Goal: Task Accomplishment & Management: Complete application form

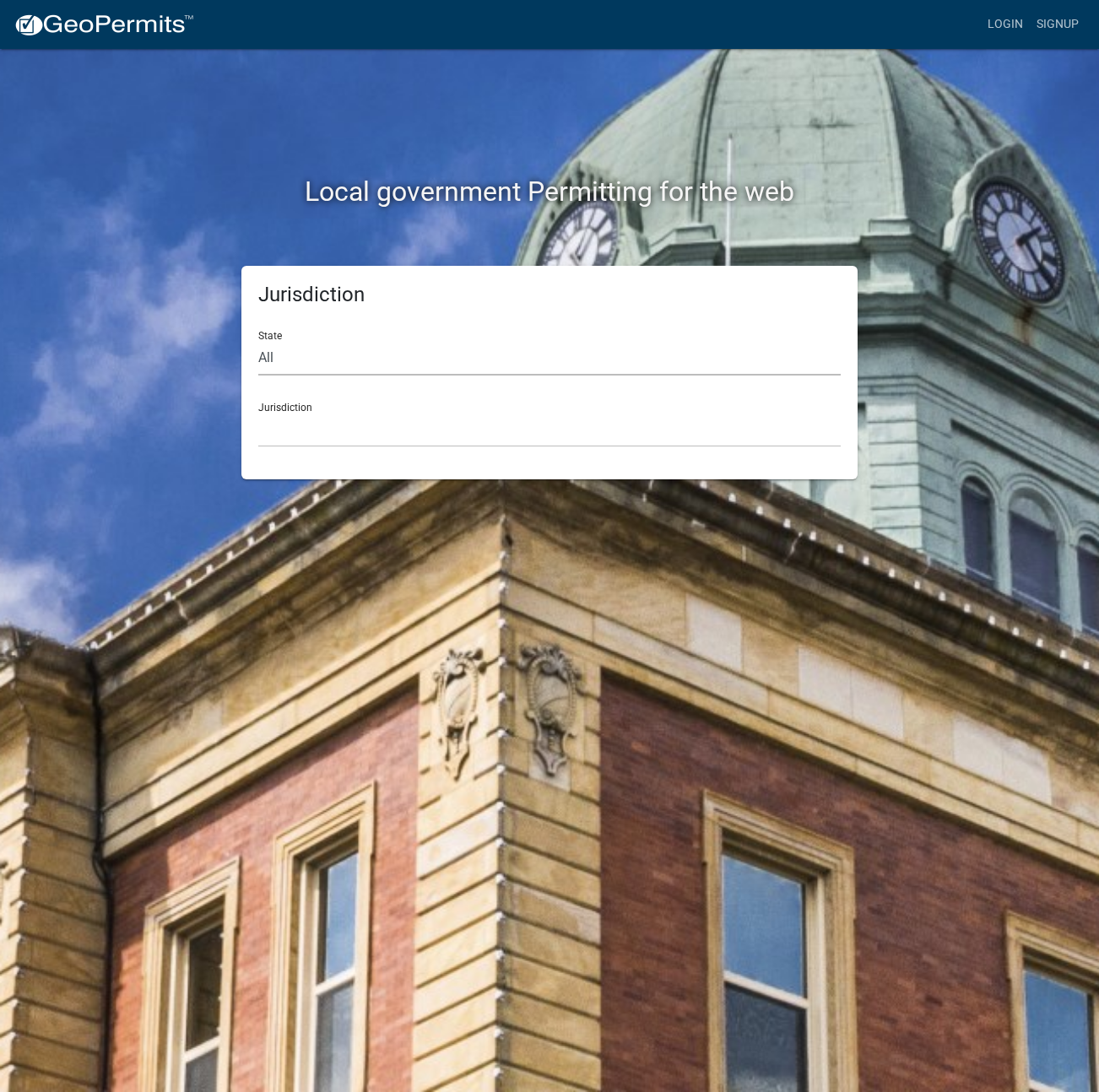
click at [326, 372] on select "All [US_STATE] [US_STATE] [US_STATE] [US_STATE] [US_STATE] [US_STATE] [US_STATE…" at bounding box center [549, 358] width 582 height 34
select select "[US_STATE]"
click at [258, 341] on select "All [US_STATE] [US_STATE] [US_STATE] [US_STATE] [US_STATE] [US_STATE] [US_STATE…" at bounding box center [549, 358] width 582 height 34
click at [336, 430] on select "City of [GEOGRAPHIC_DATA], [US_STATE] City of [GEOGRAPHIC_DATA], [US_STATE] Cit…" at bounding box center [549, 430] width 582 height 34
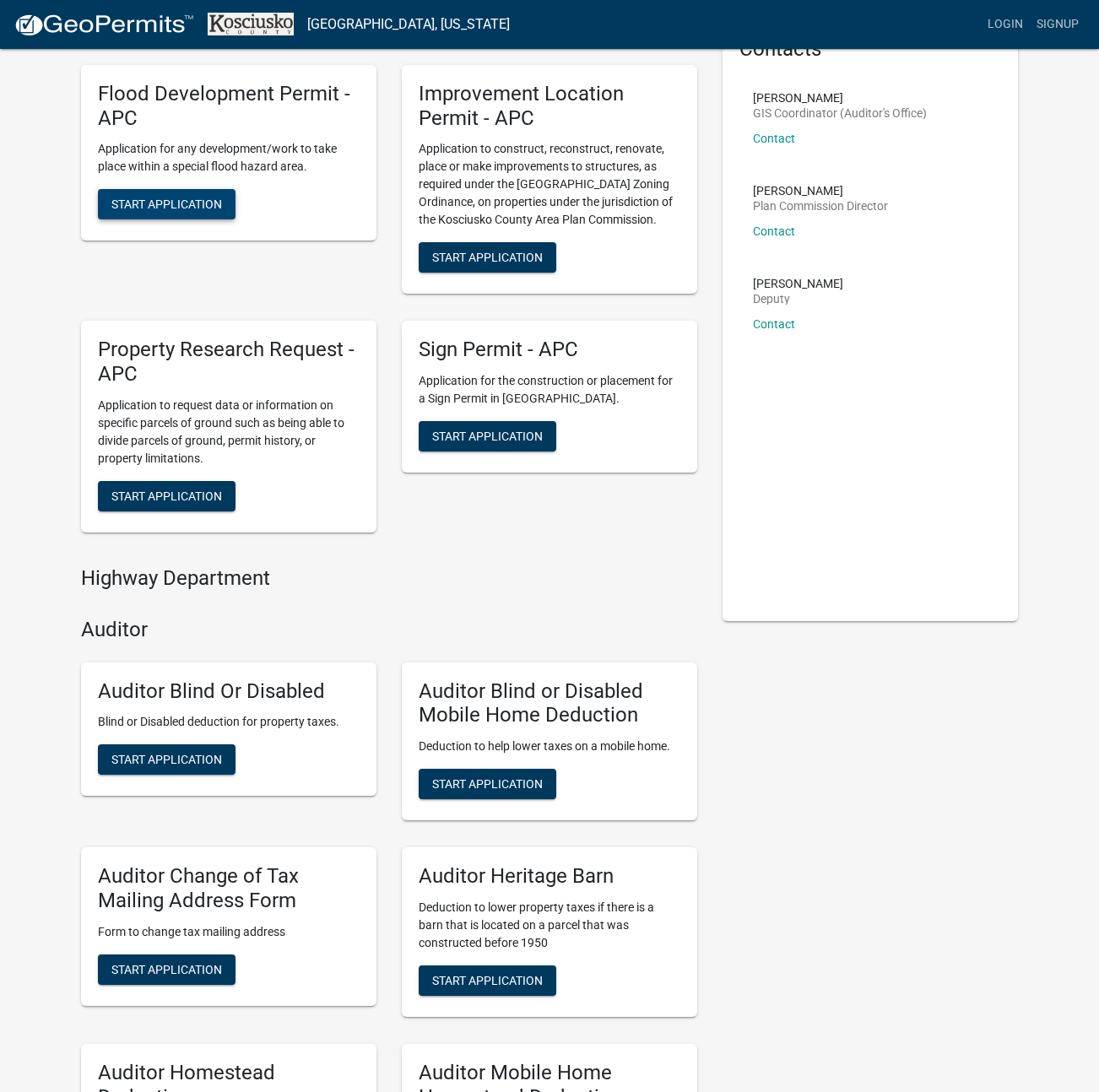
scroll to position [112, 0]
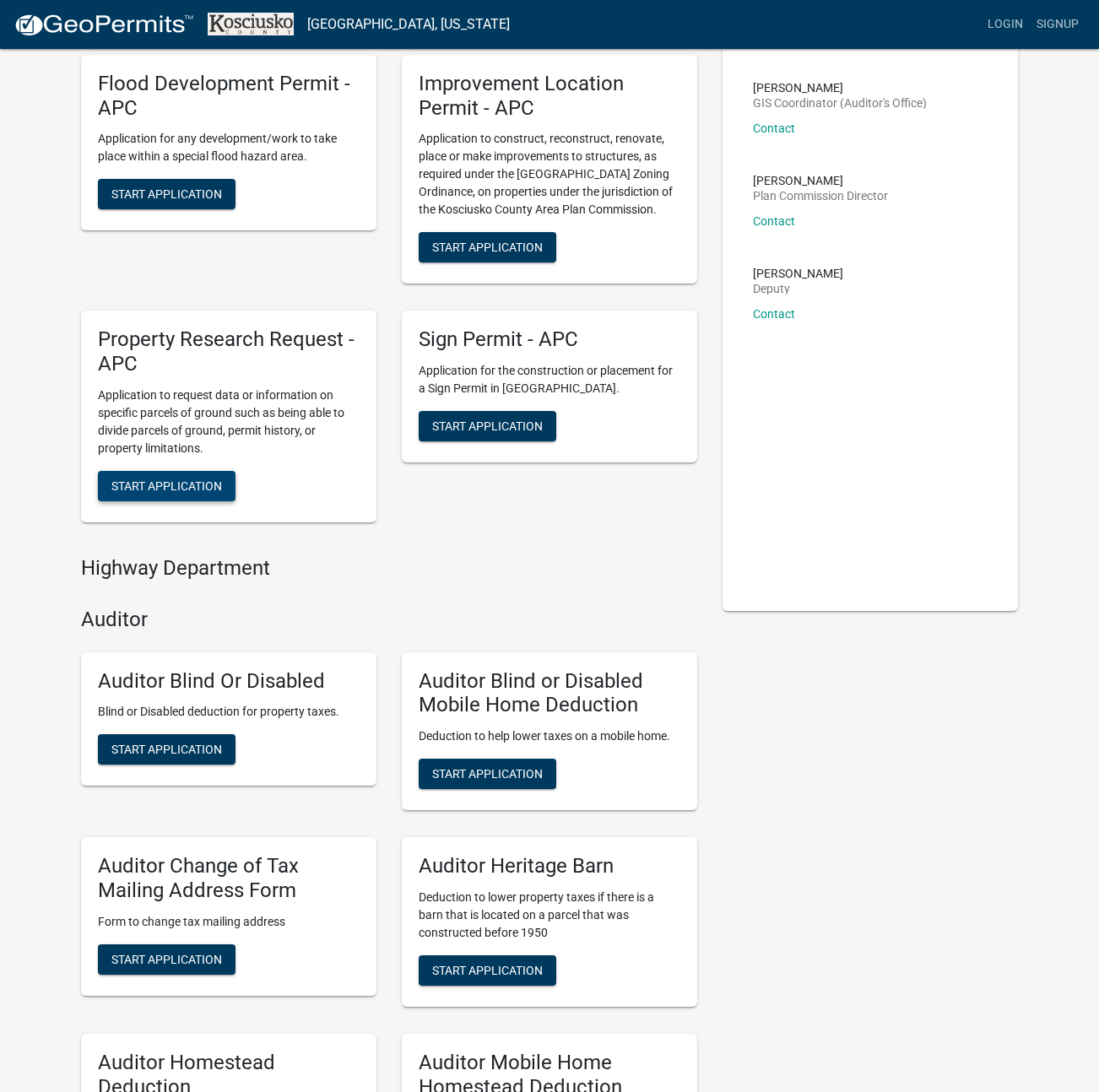
click at [130, 481] on span "Start Application" at bounding box center [167, 485] width 111 height 14
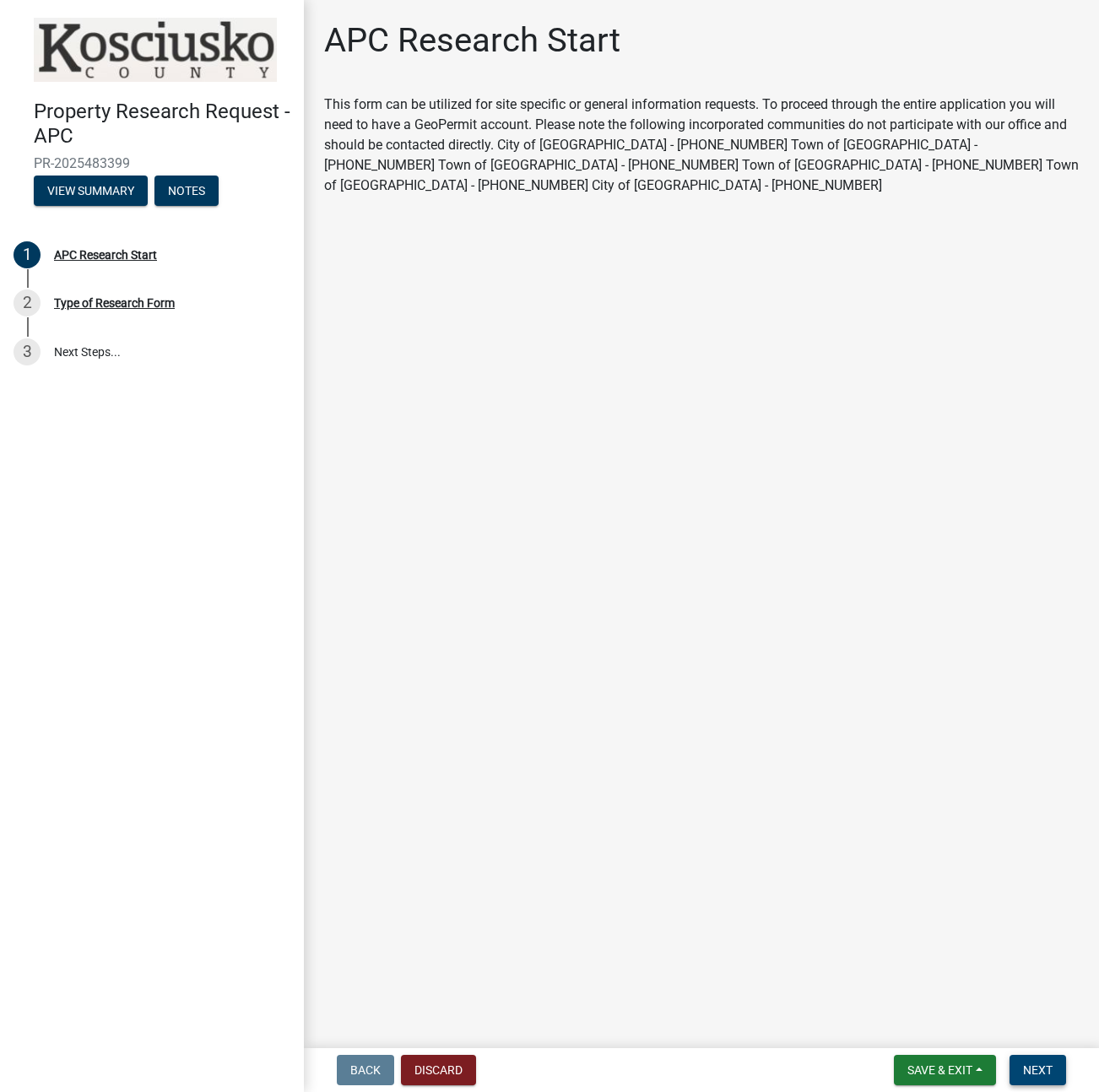
click at [1030, 1062] on button "Next" at bounding box center [1038, 1070] width 57 height 31
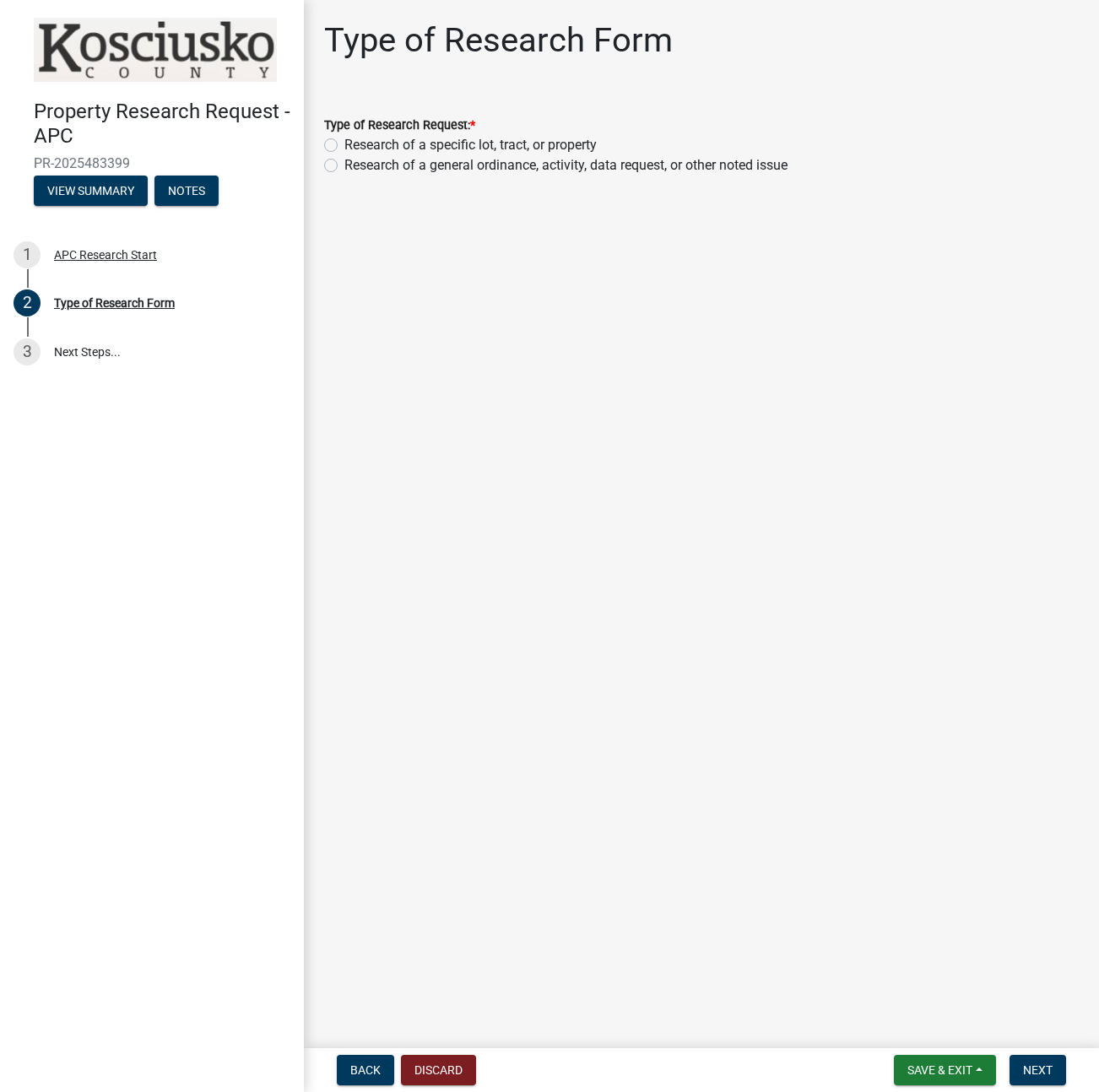
click at [492, 147] on label "Research of a specific lot, tract, or property" at bounding box center [471, 145] width 252 height 20
click at [355, 146] on input "Research of a specific lot, tract, or property" at bounding box center [350, 141] width 11 height 11
radio input "true"
click at [1010, 1057] on button "Next" at bounding box center [1038, 1070] width 57 height 31
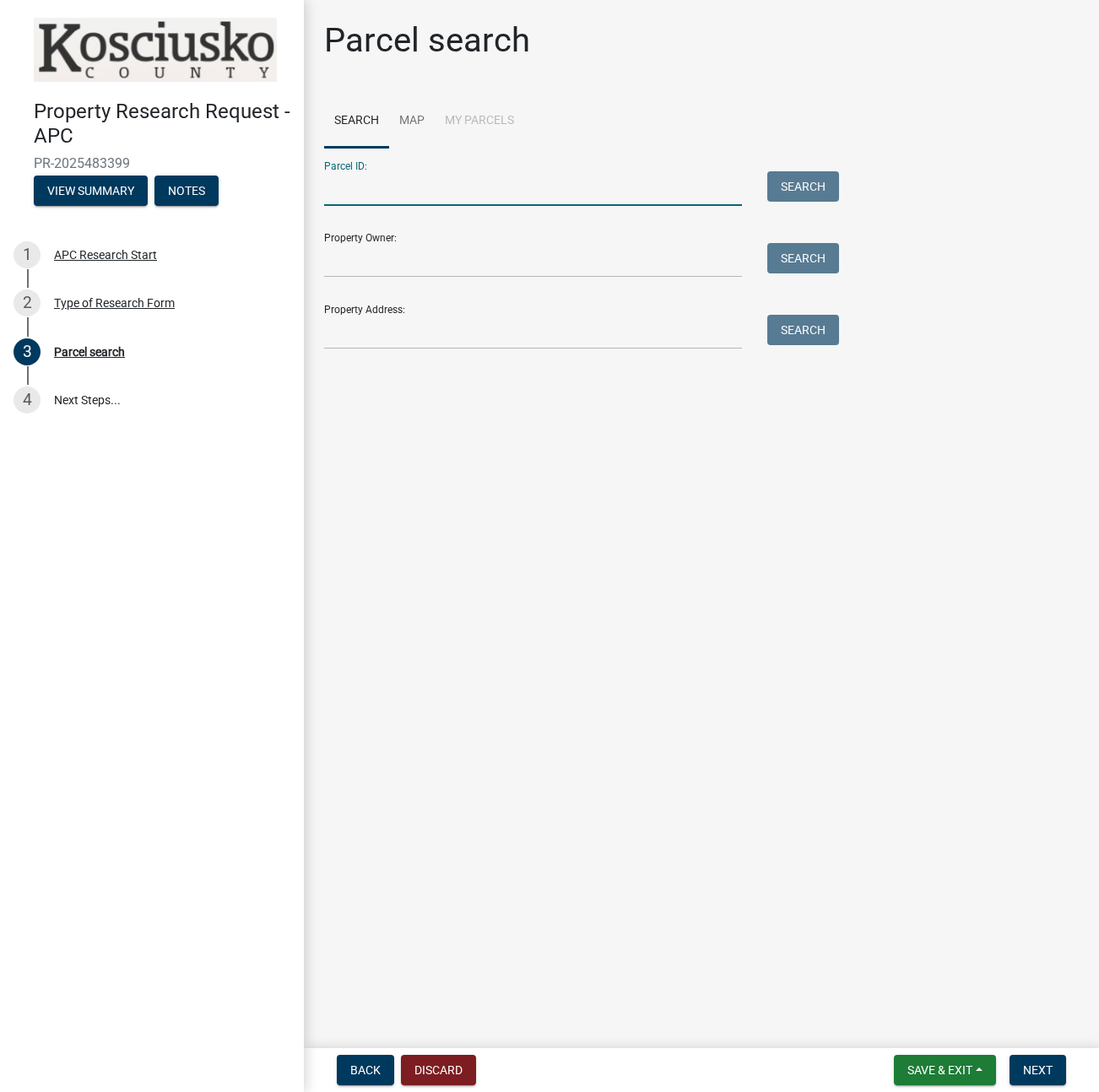
click at [582, 193] on input "Parcel ID:" at bounding box center [532, 188] width 417 height 34
click at [481, 261] on input "Property Owner:" at bounding box center [532, 261] width 417 height 34
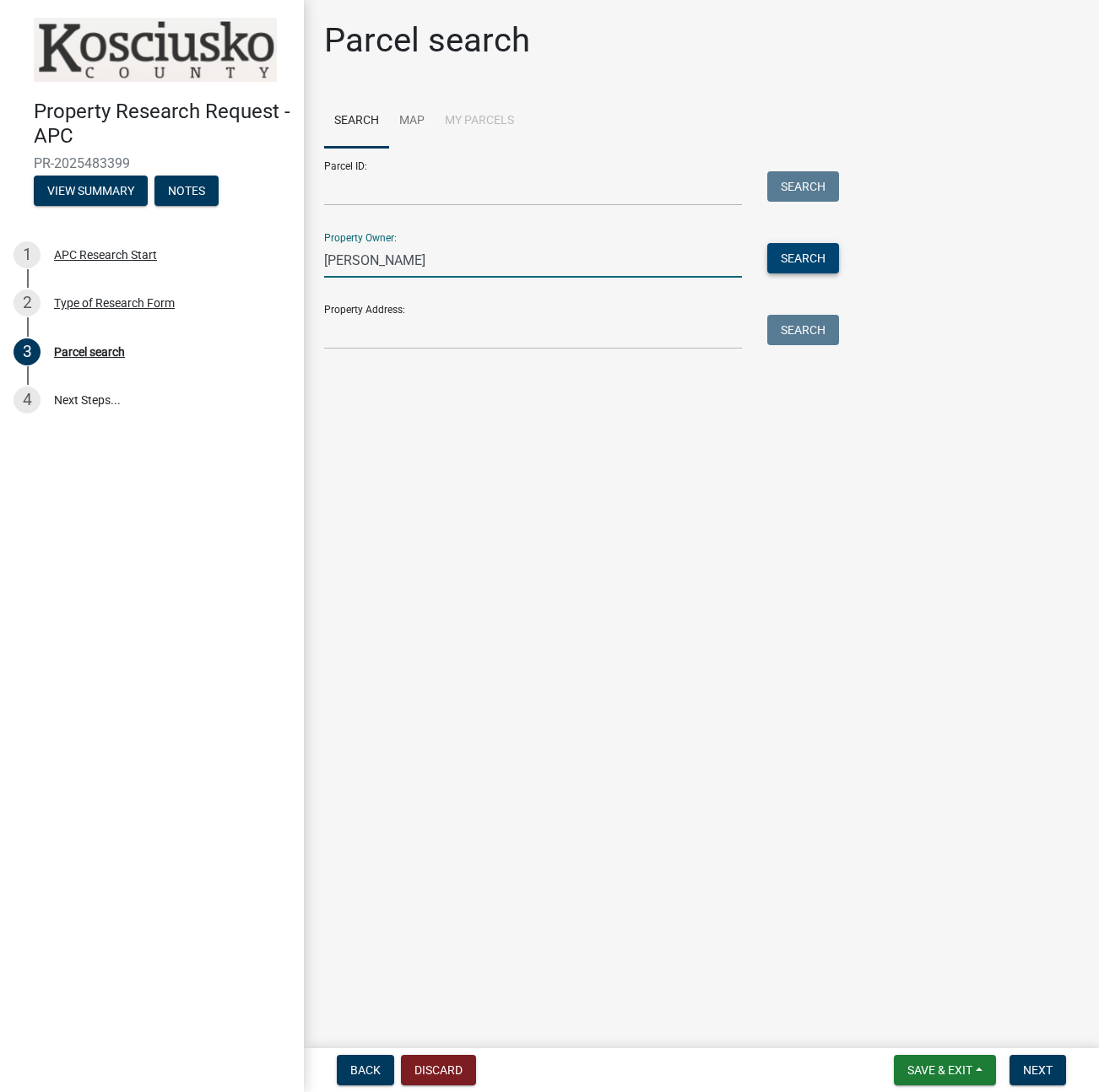
type input "[PERSON_NAME]"
click at [798, 270] on button "Search" at bounding box center [803, 259] width 72 height 31
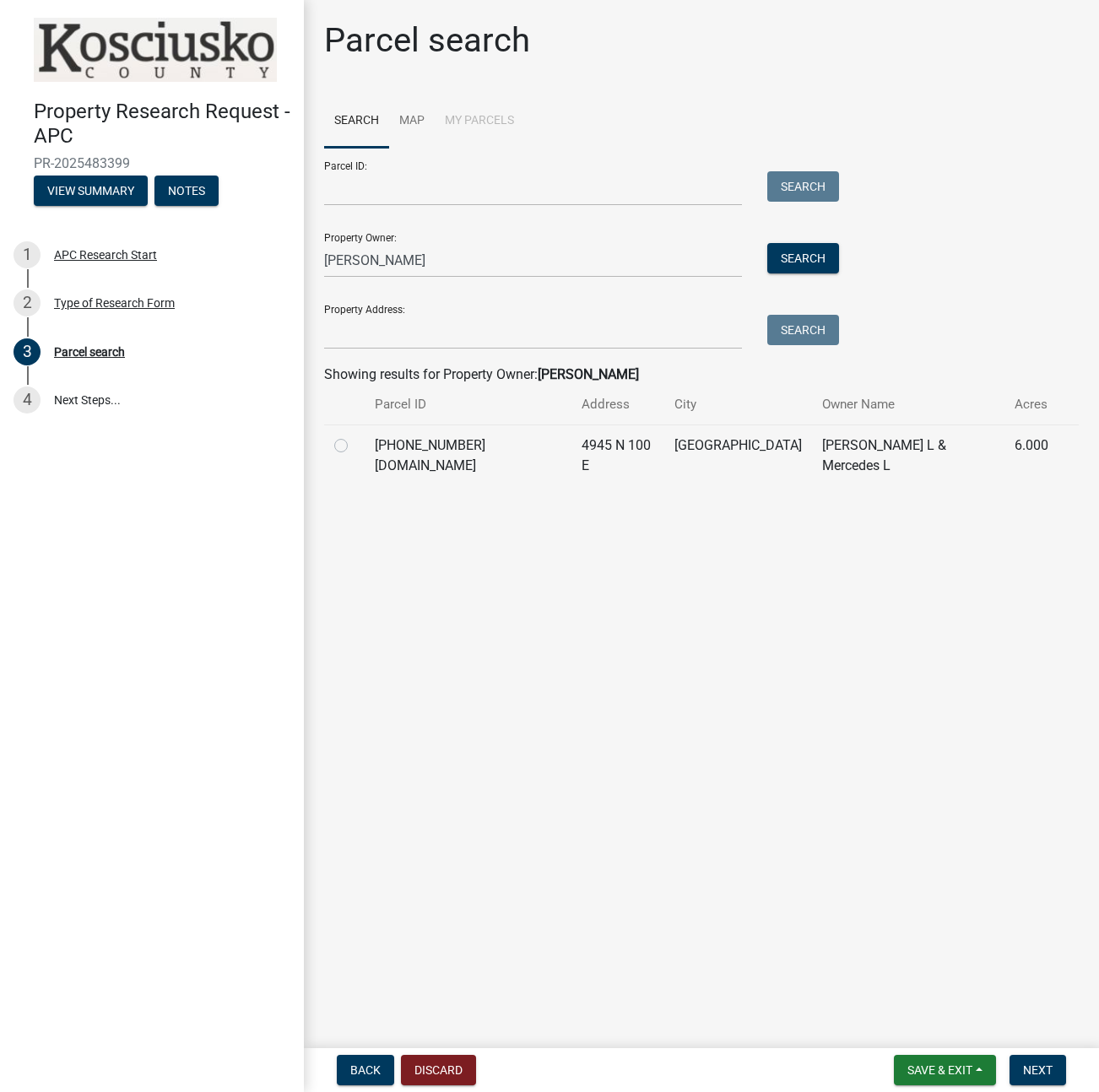
click at [354, 436] on label at bounding box center [354, 436] width 0 height 0
click at [354, 446] on input "radio" at bounding box center [360, 441] width 11 height 11
radio input "true"
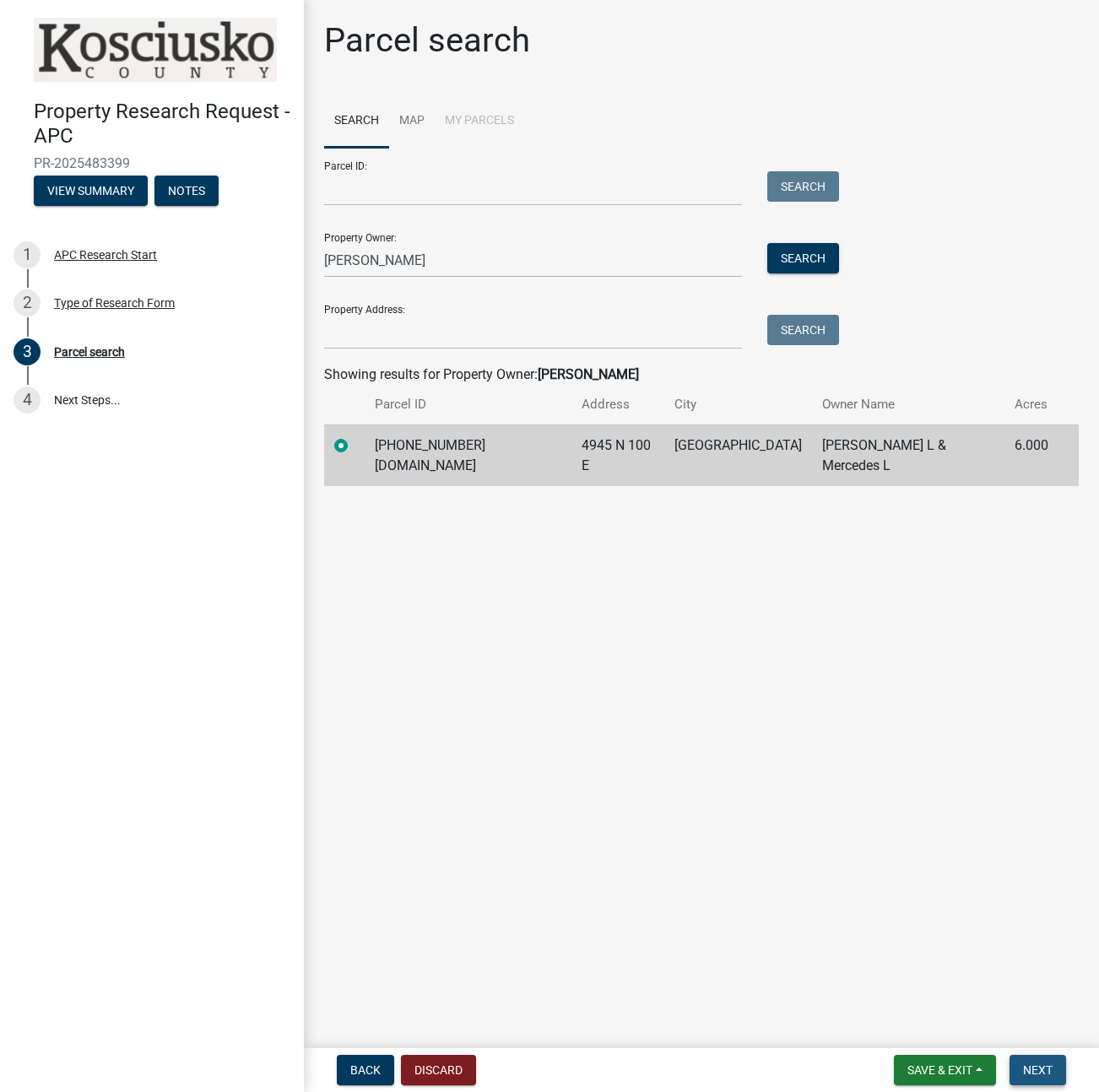
click at [1039, 1058] on button "Next" at bounding box center [1038, 1070] width 57 height 31
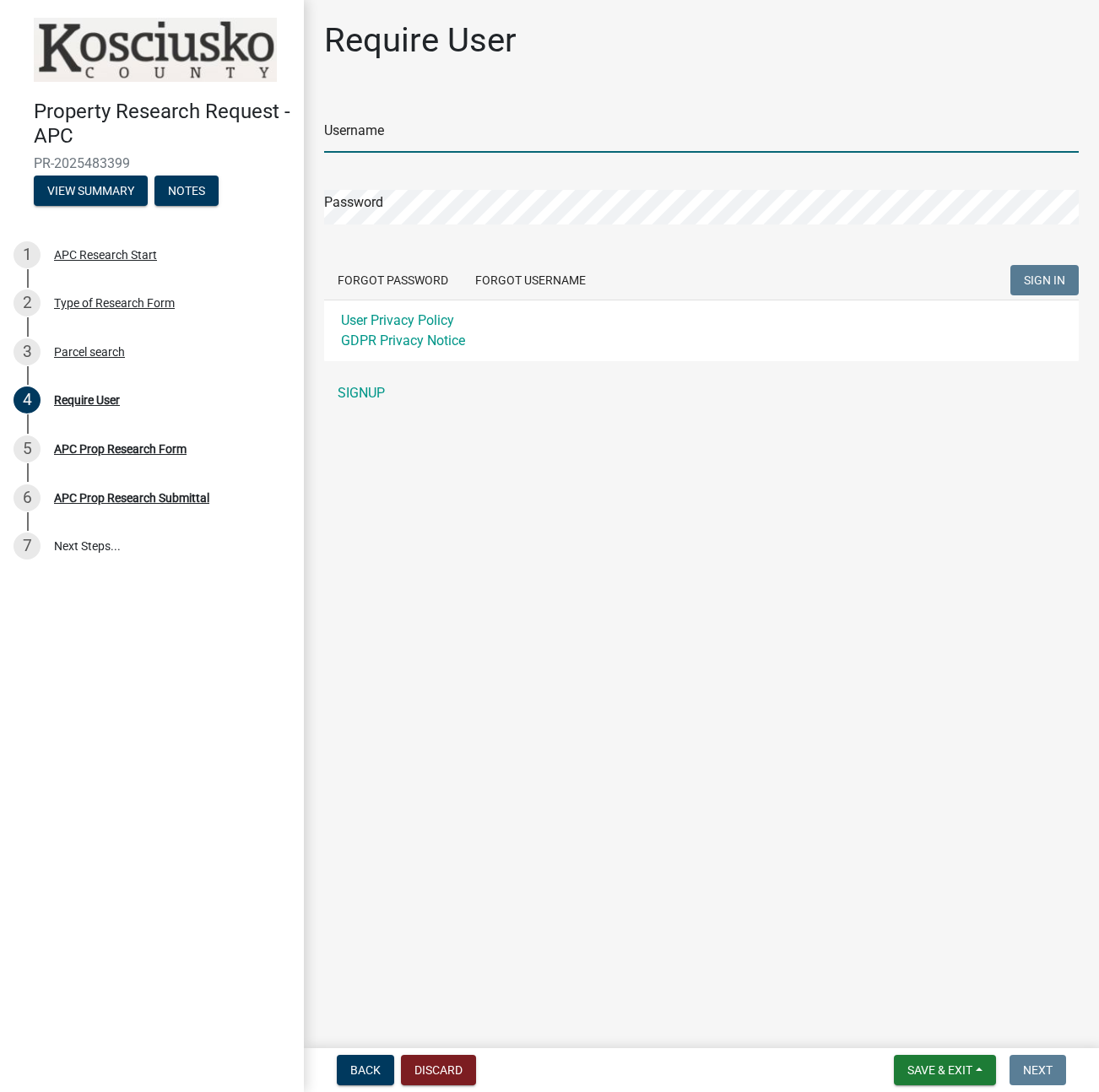
type input "fabholsclaw"
click at [1045, 273] on span "SIGN IN" at bounding box center [1044, 280] width 41 height 14
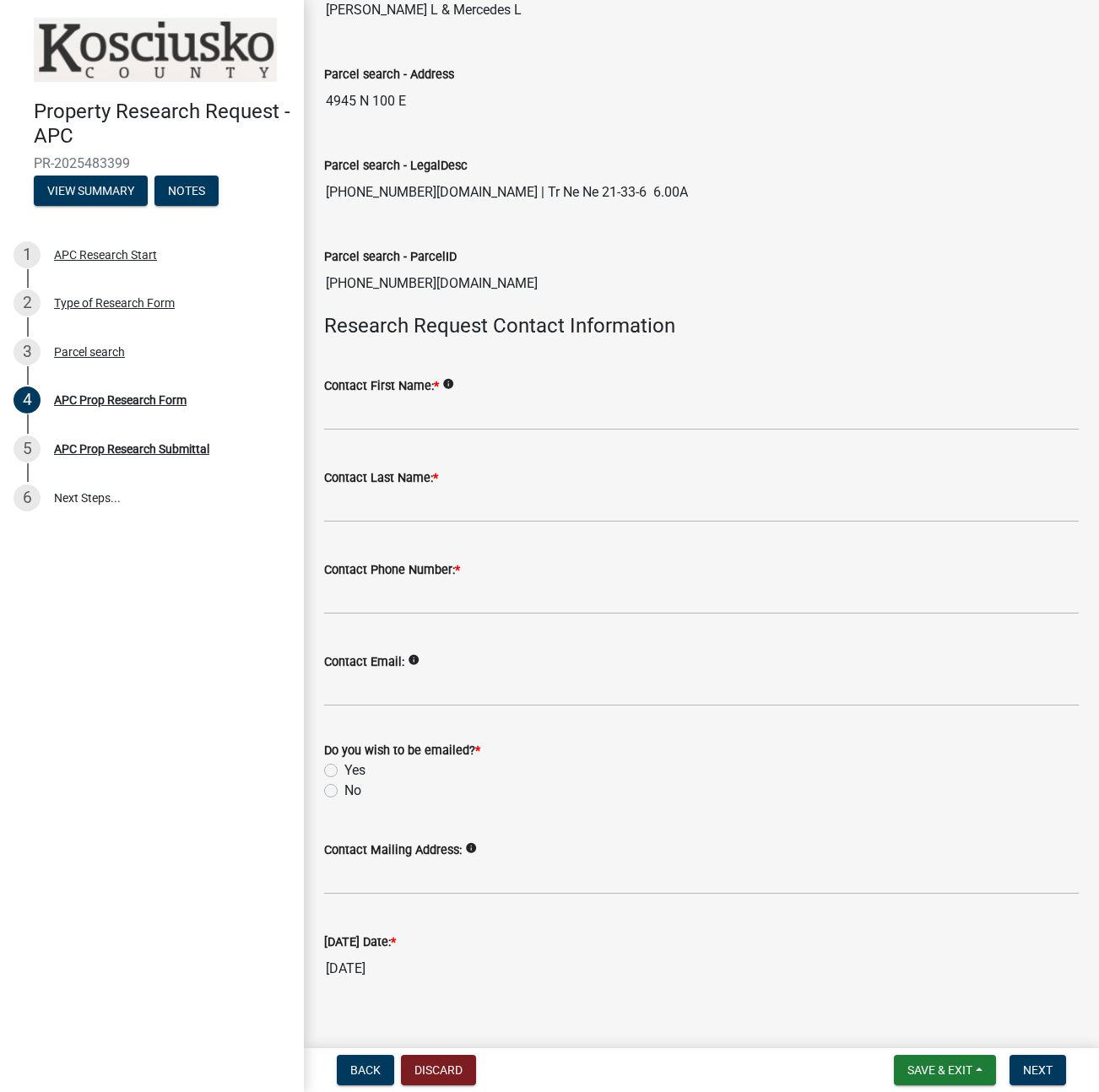
scroll to position [206, 0]
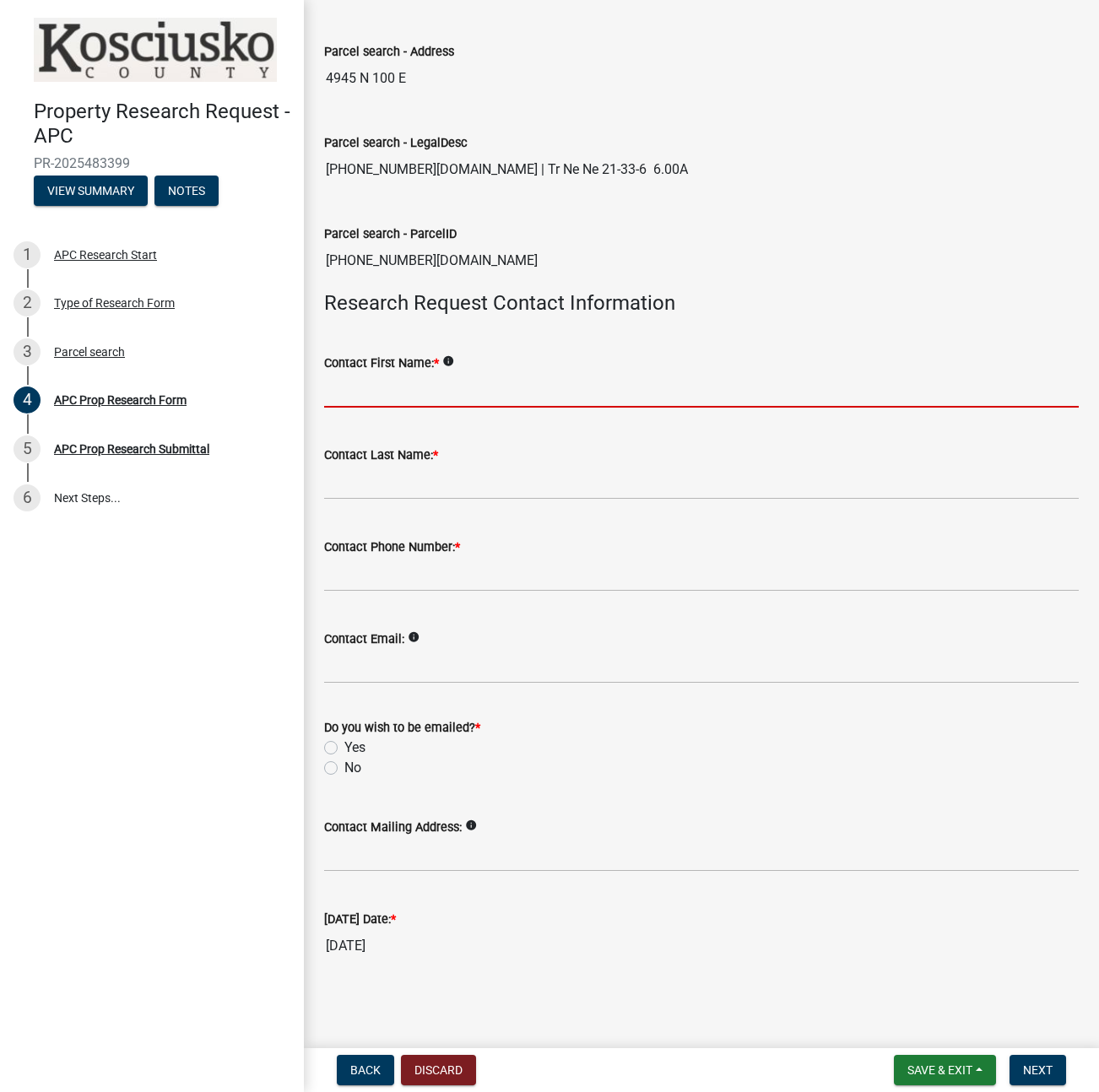
click at [623, 386] on input "Contact First Name: *" at bounding box center [701, 390] width 755 height 34
type input "[PERSON_NAME]"
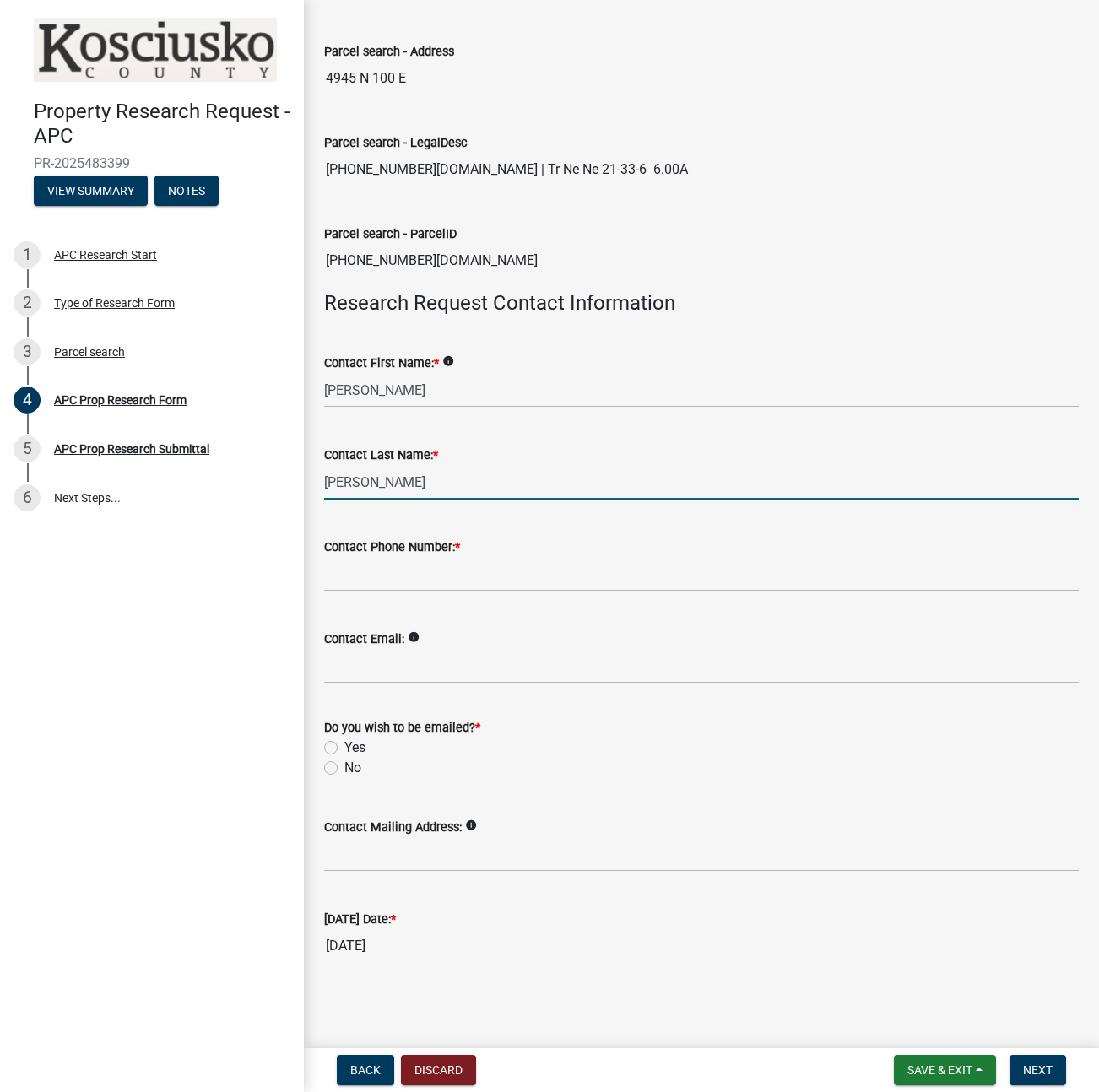
type input "[PERSON_NAME]"
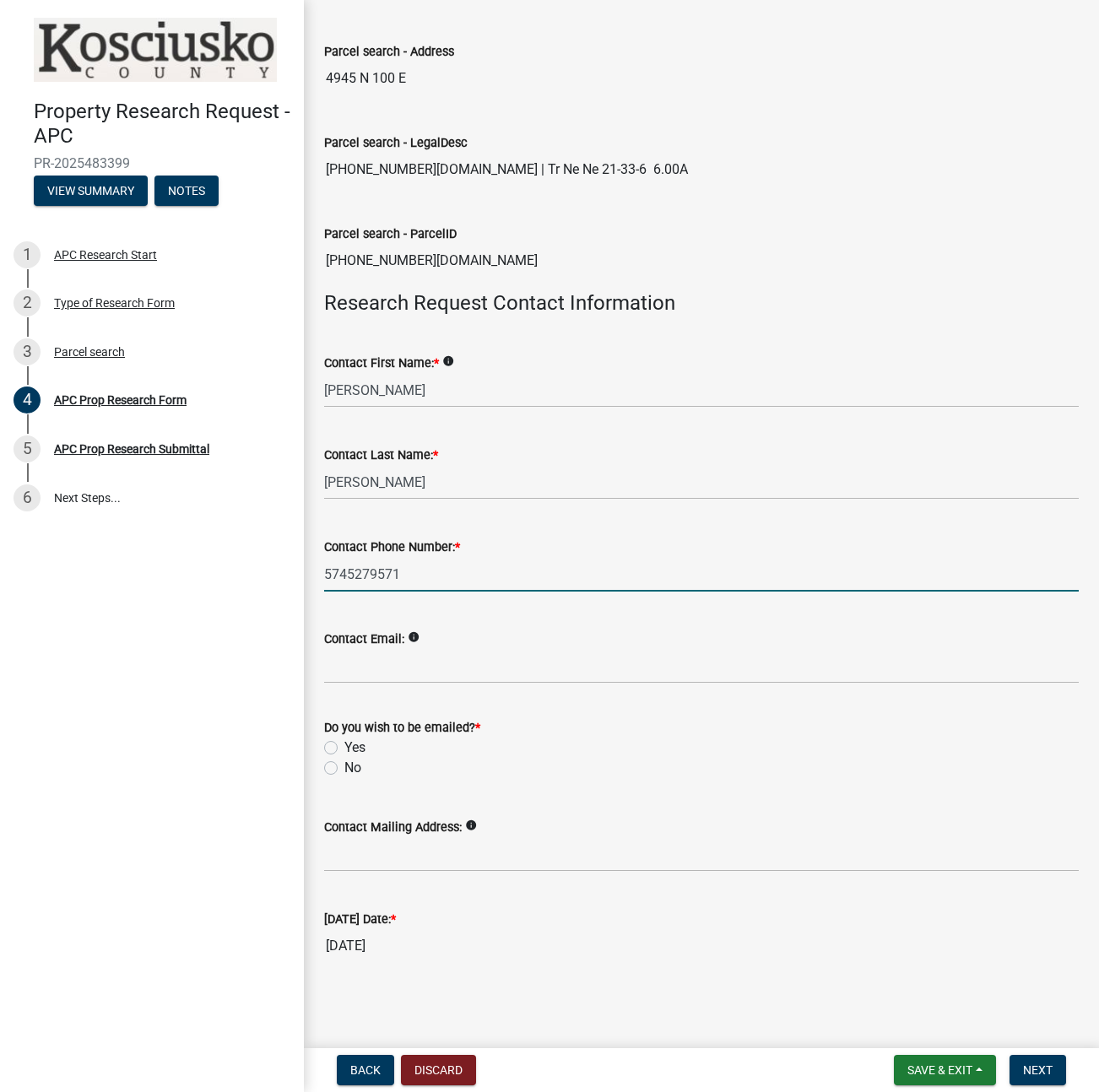
type input "5745279571"
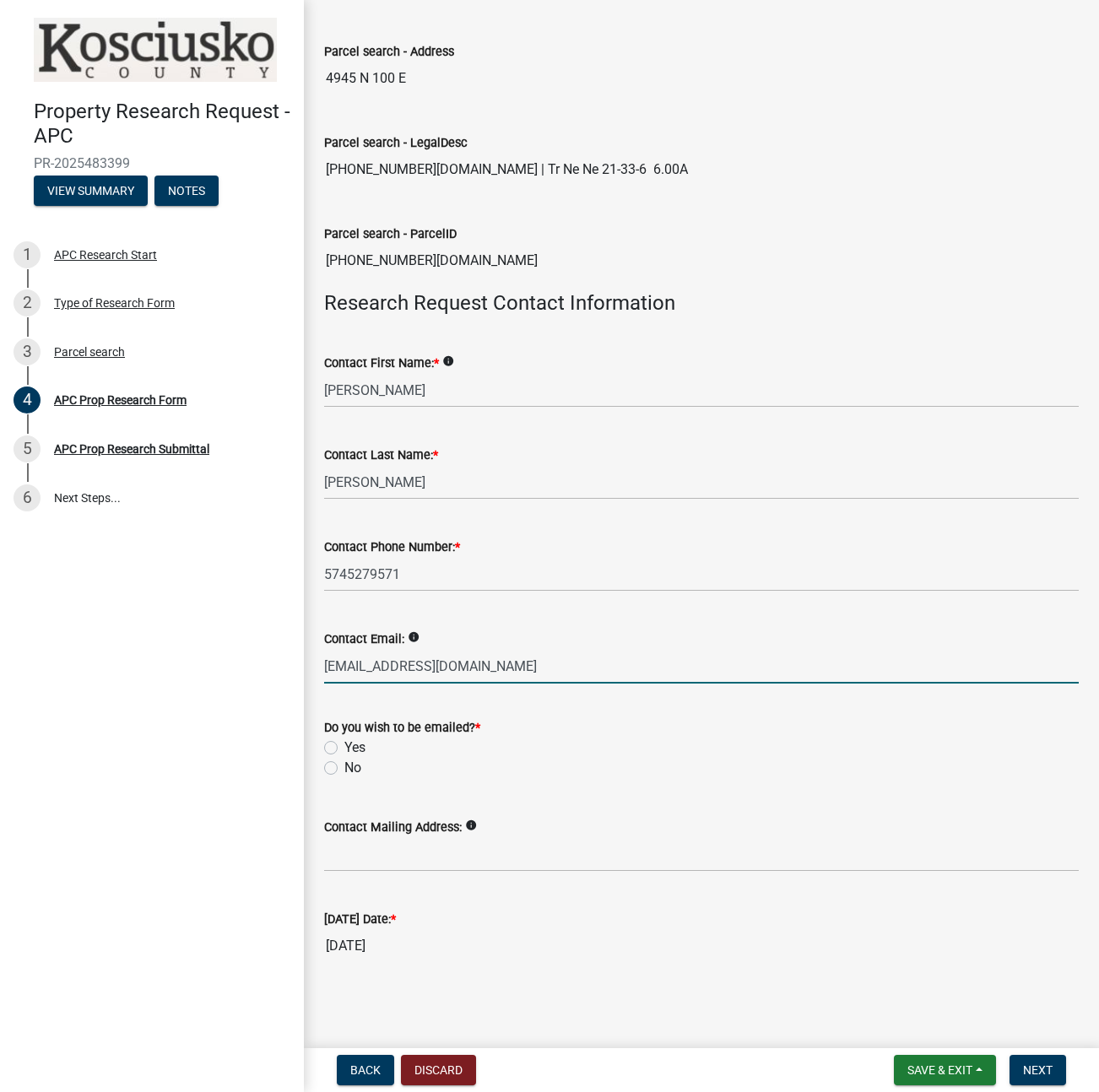
type input "[EMAIL_ADDRESS][DOMAIN_NAME]"
click at [364, 748] on label "Yes" at bounding box center [354, 748] width 21 height 20
click at [355, 748] on input "Yes" at bounding box center [350, 743] width 11 height 11
radio input "true"
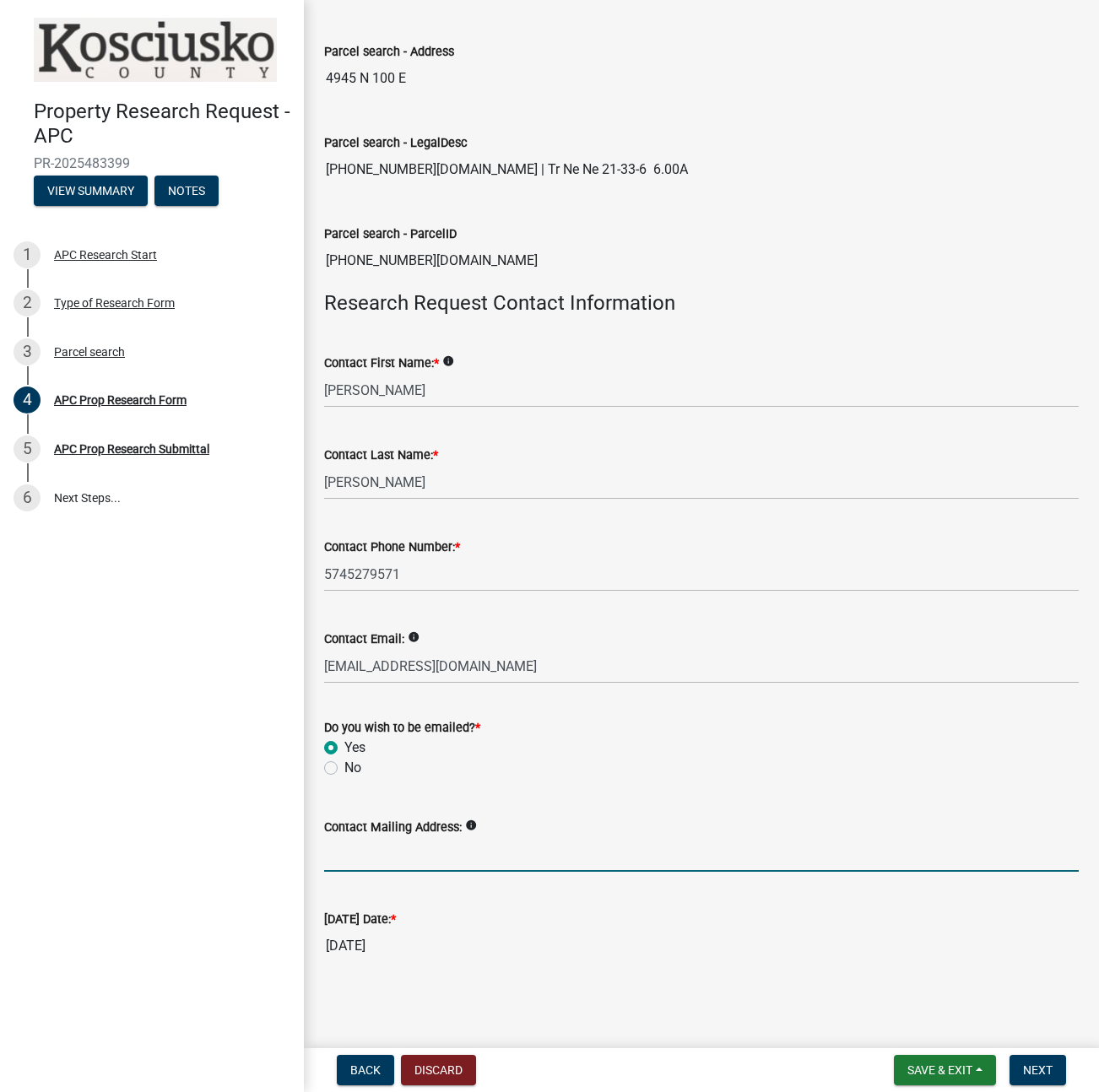
click at [456, 856] on input "Contact Mailing Address:" at bounding box center [701, 855] width 755 height 34
type input "[STREET_ADDRESS]"
click at [1027, 1073] on span "Next" at bounding box center [1038, 1069] width 30 height 14
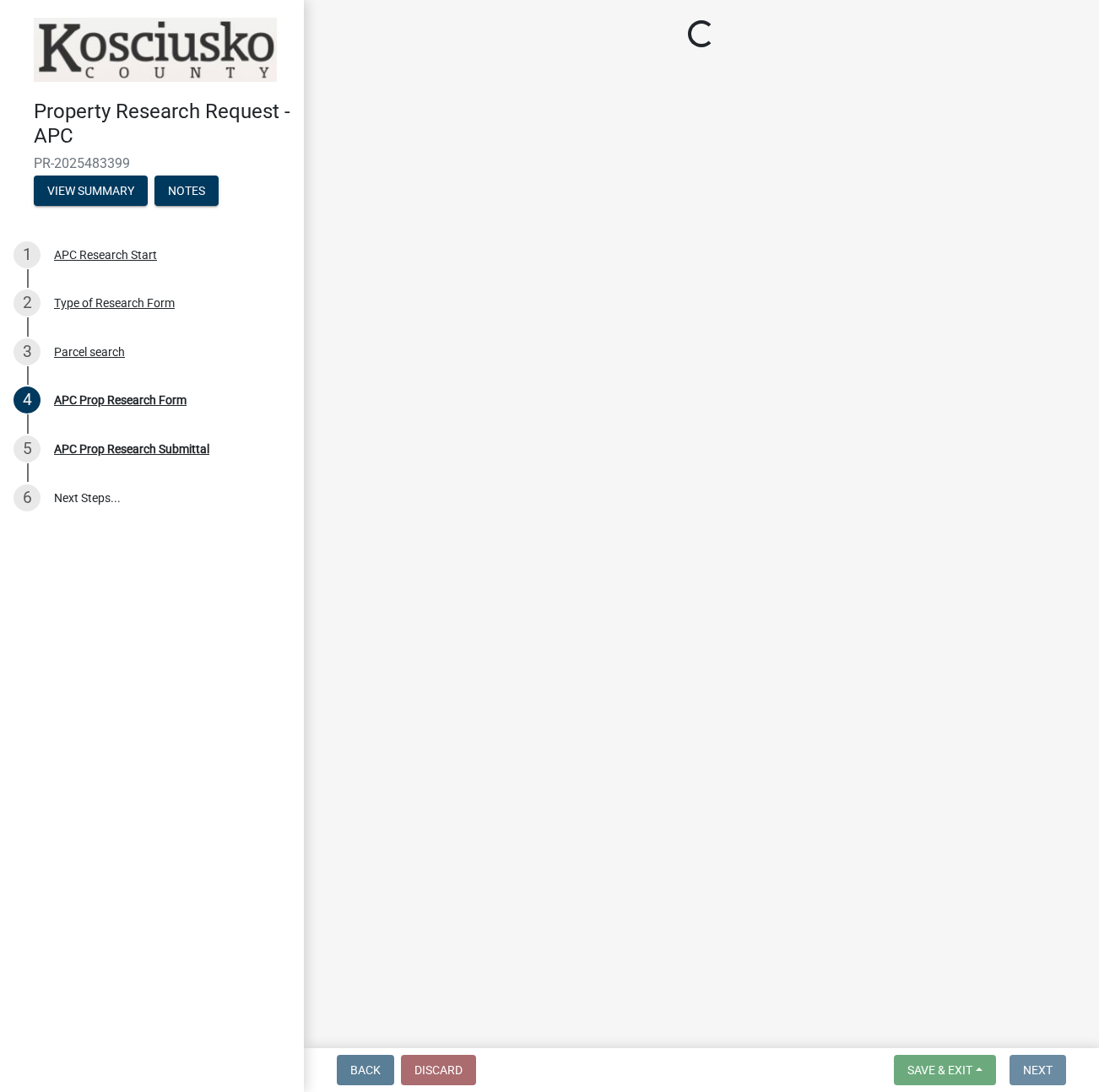
scroll to position [0, 0]
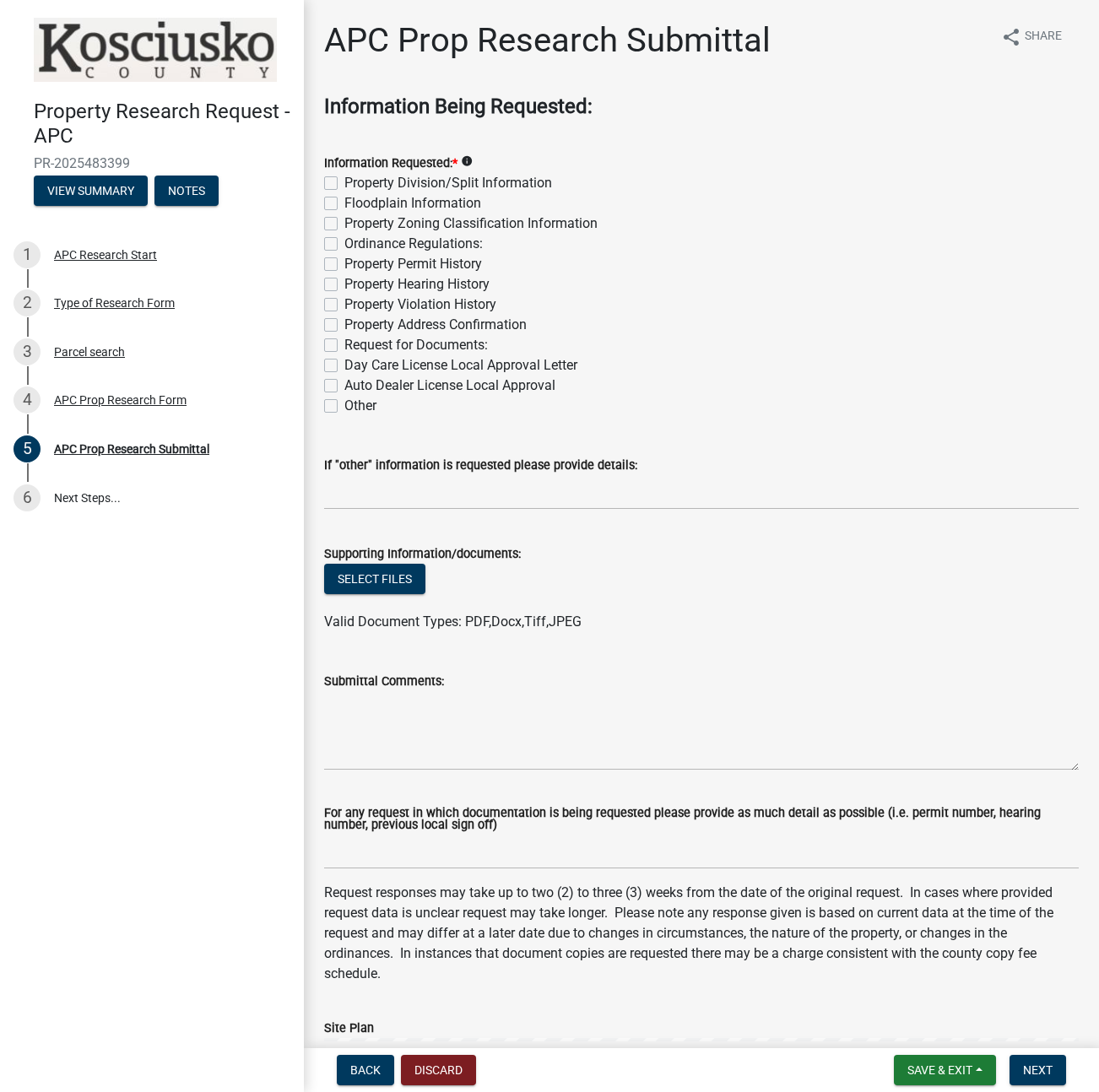
click at [469, 221] on label "Property Zoning Classification Information" at bounding box center [471, 224] width 253 height 20
click at [355, 221] on input "Property Zoning Classification Information" at bounding box center [350, 219] width 11 height 11
checkbox input "true"
checkbox input "false"
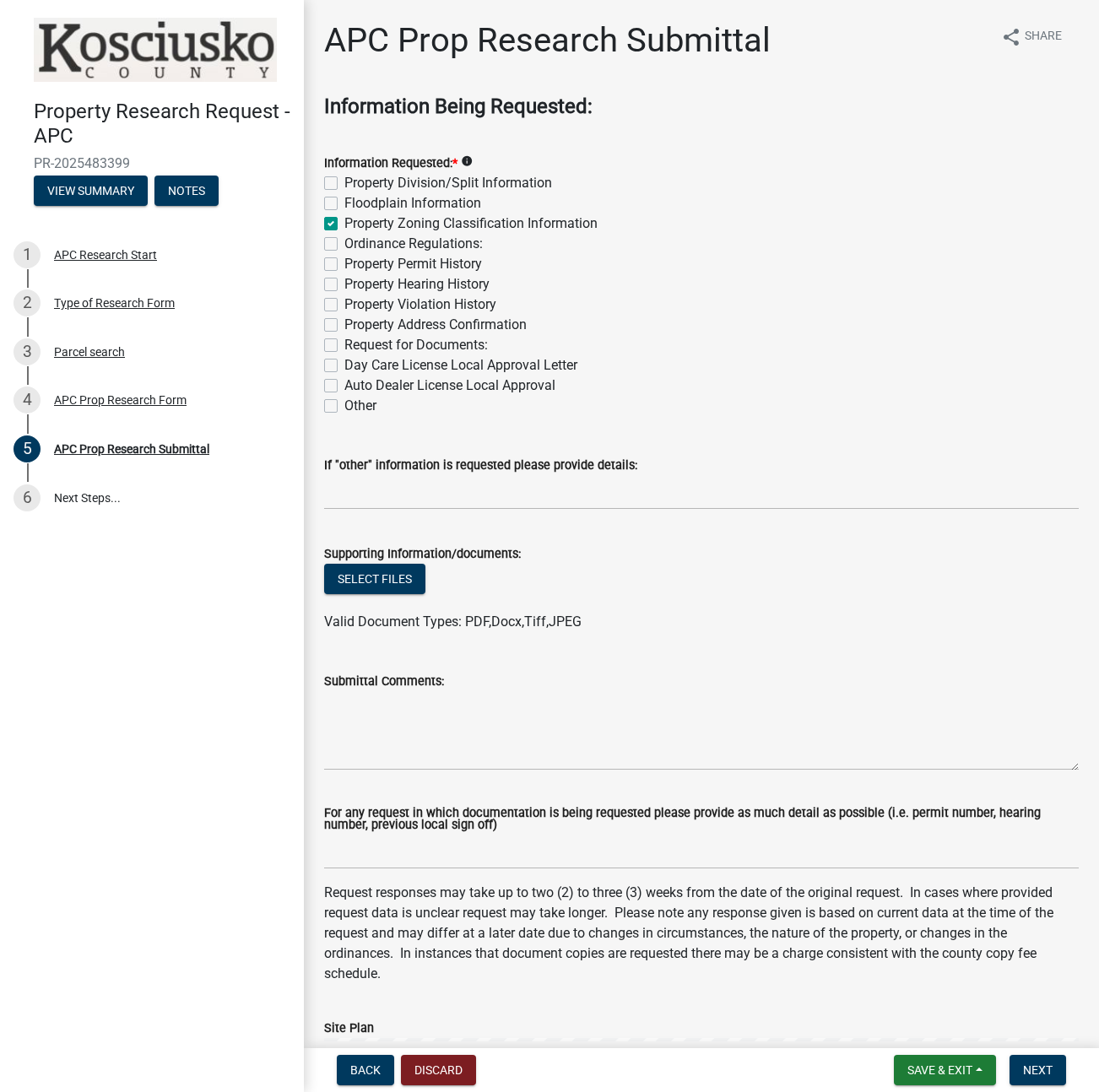
checkbox input "true"
checkbox input "false"
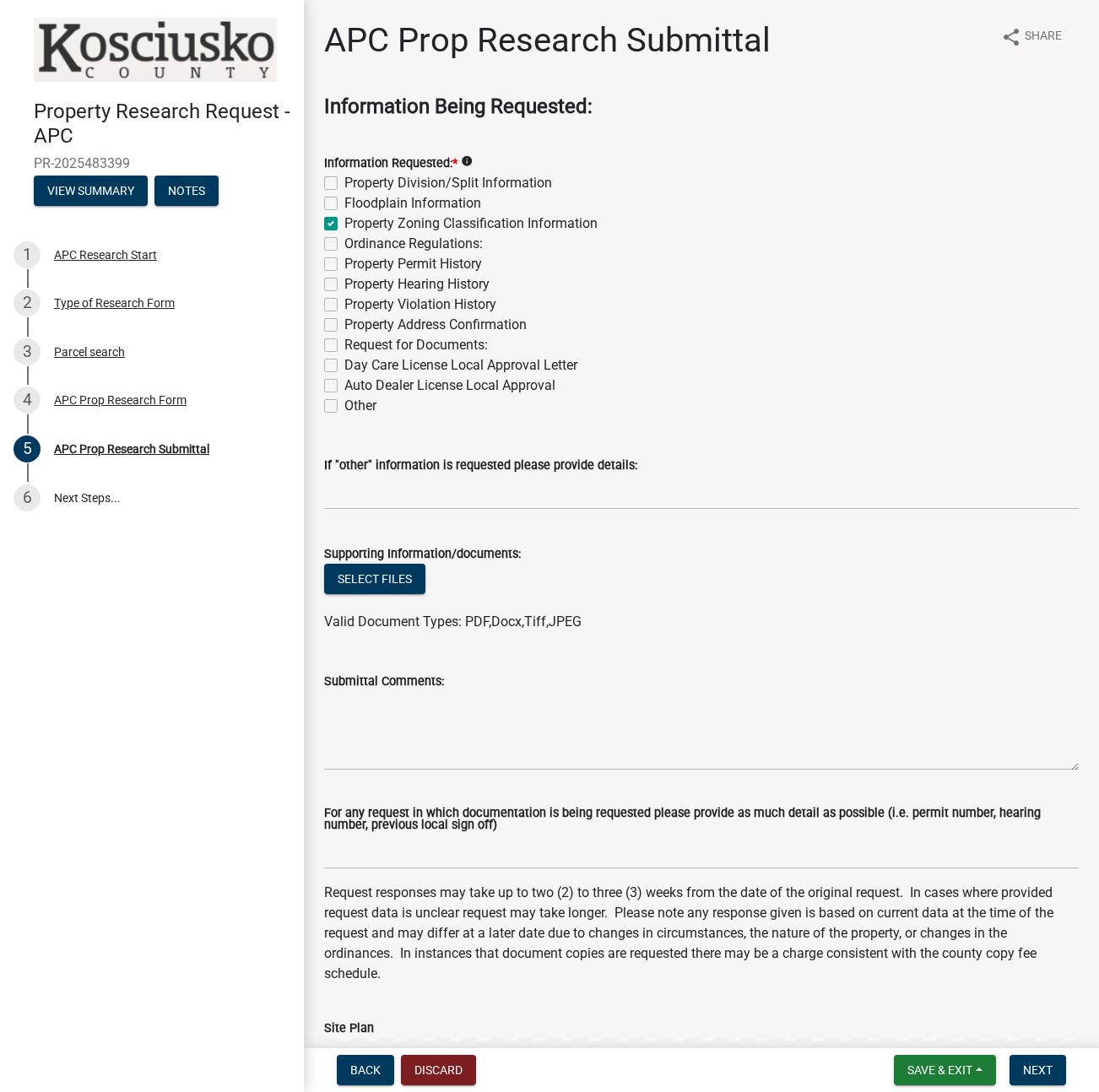
checkbox input "false"
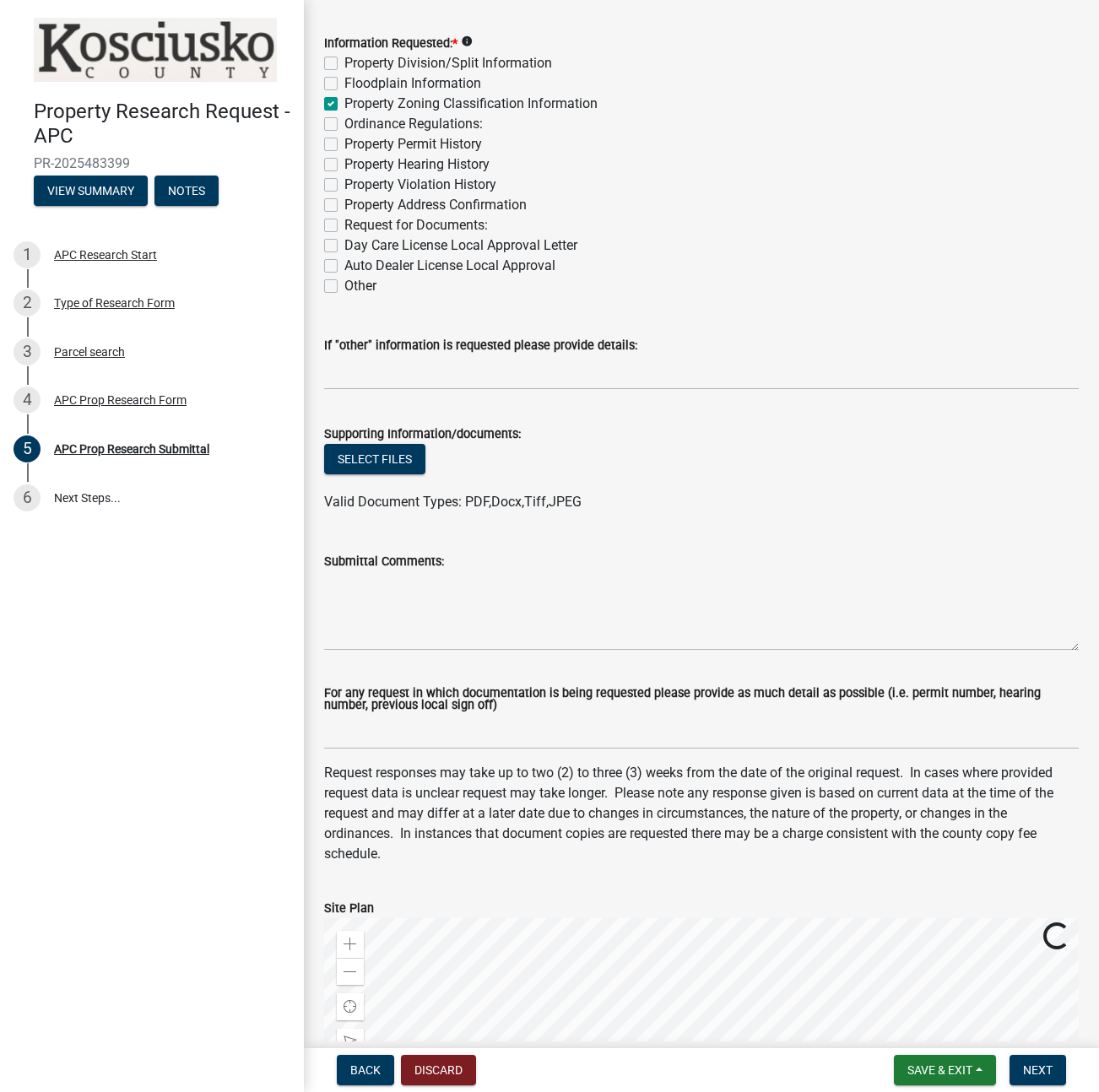
scroll to position [119, 0]
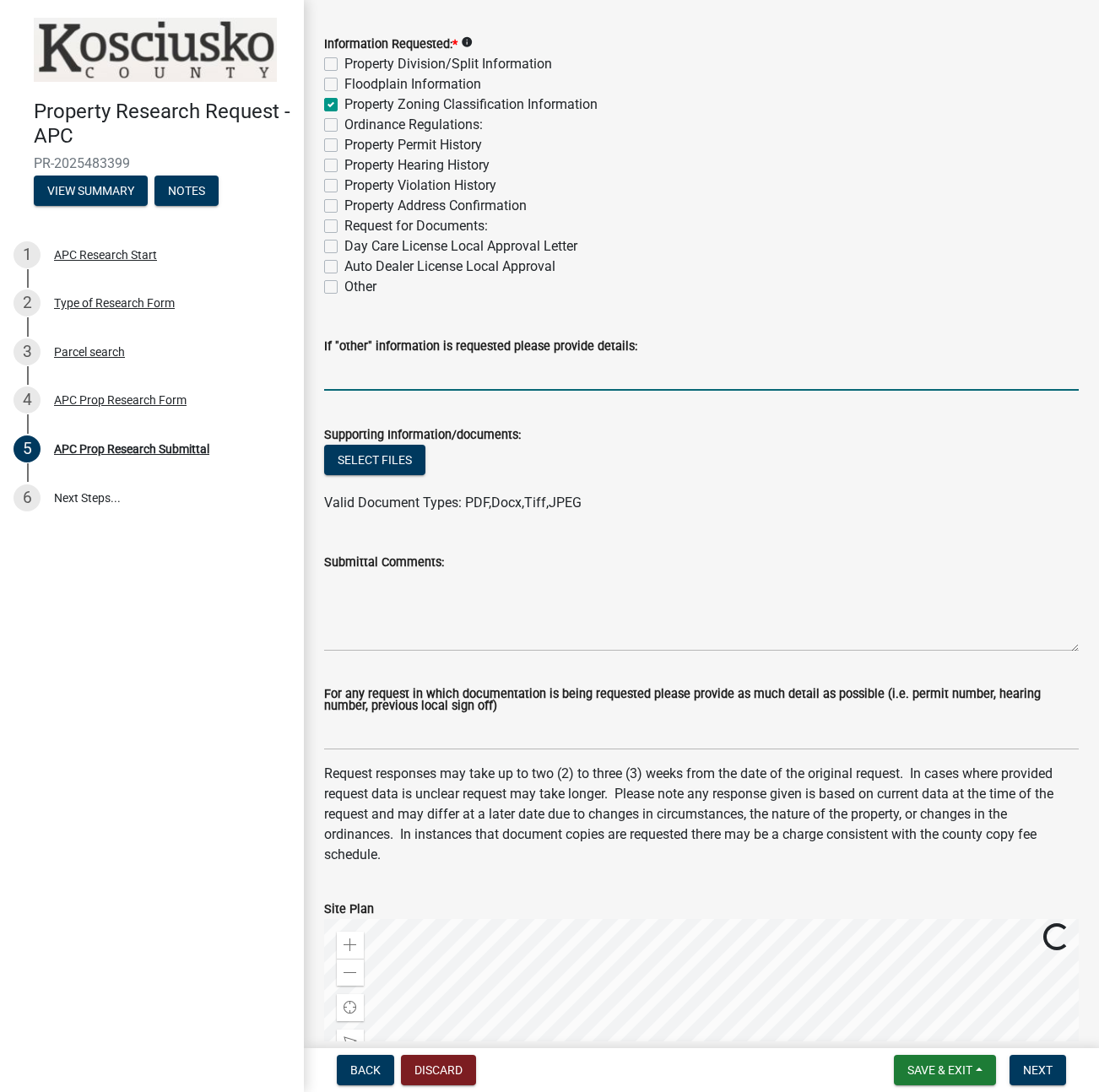
click at [377, 370] on input "If "other" information is requested please provide details:" at bounding box center [701, 373] width 755 height 34
type input "P"
type input "Please confirm current zoning any if property has ever been zoned anything othe…"
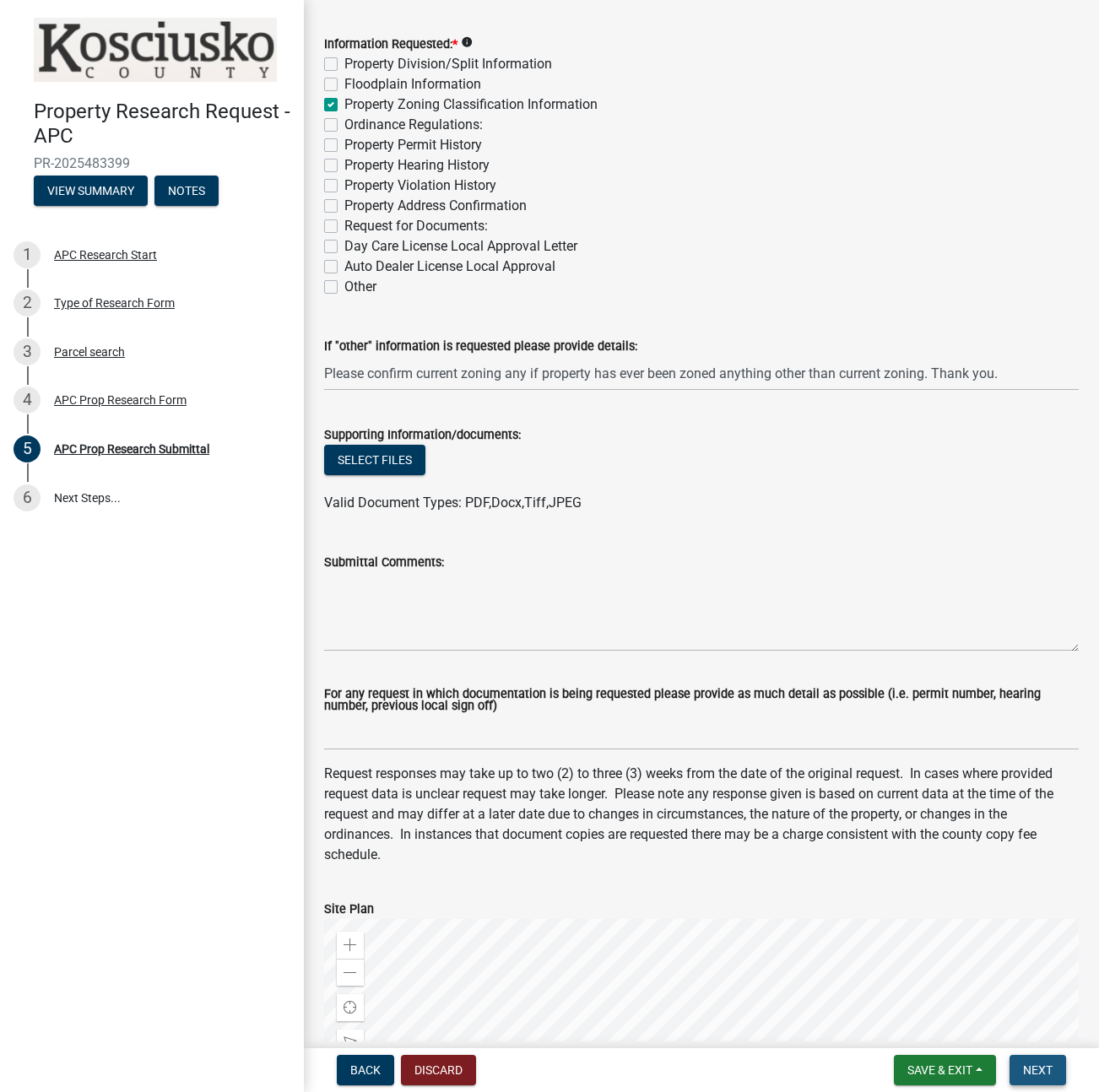
click at [1030, 1071] on span "Next" at bounding box center [1038, 1069] width 30 height 14
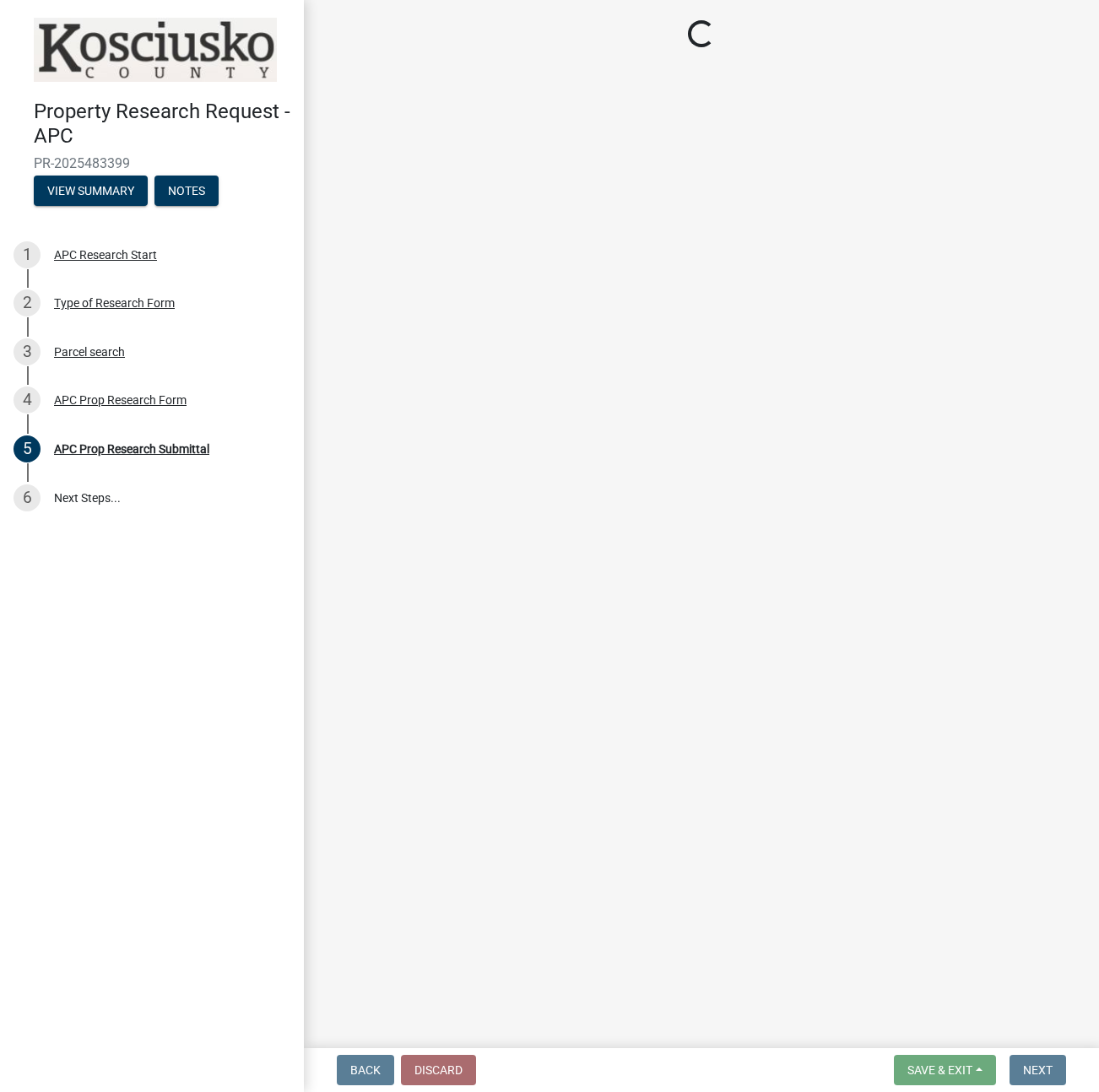
scroll to position [0, 0]
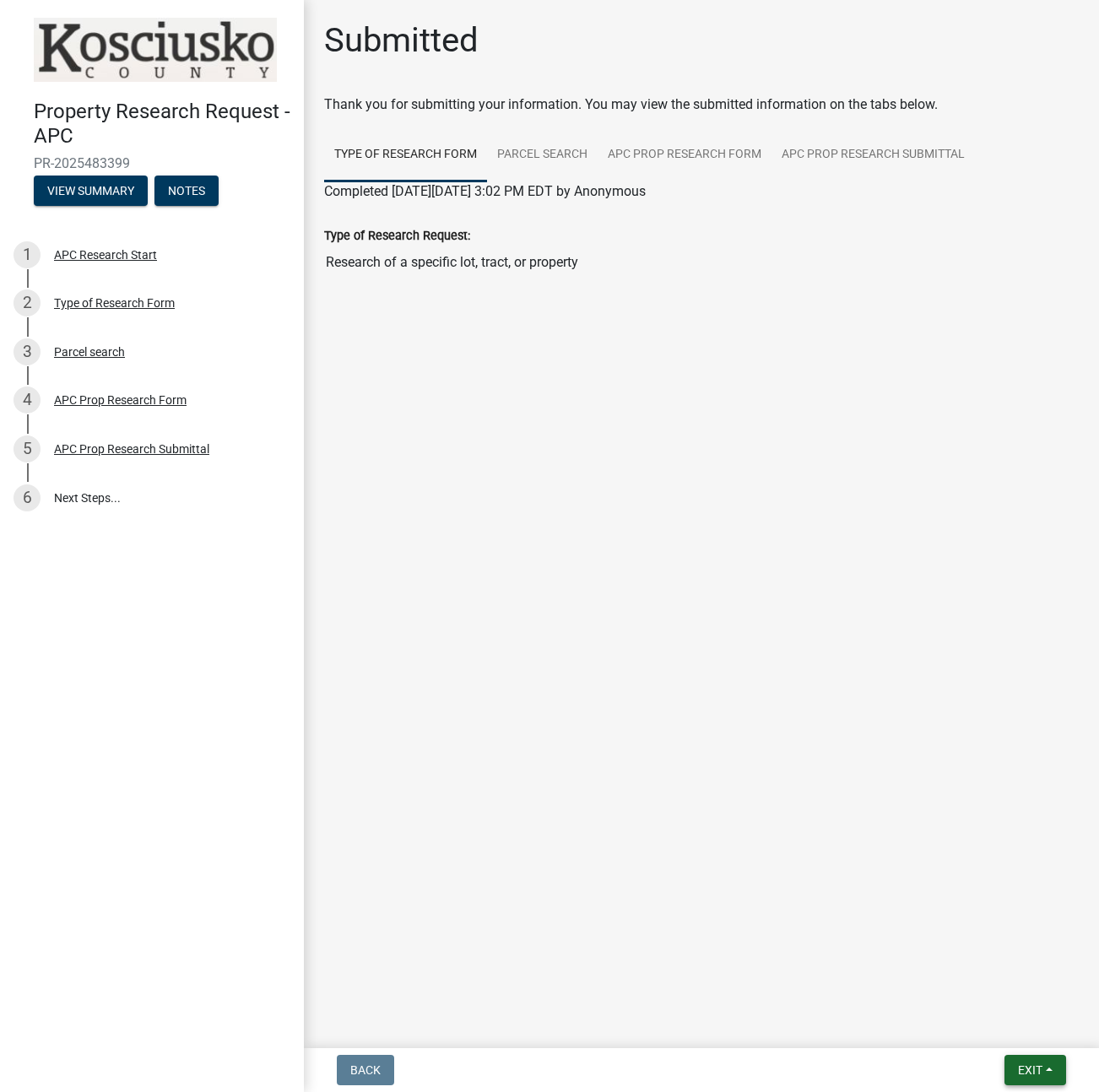
click at [1043, 1069] on button "Exit" at bounding box center [1035, 1070] width 61 height 31
click at [1000, 1025] on button "Save & Exit" at bounding box center [999, 1026] width 135 height 41
